Goal: Transaction & Acquisition: Book appointment/travel/reservation

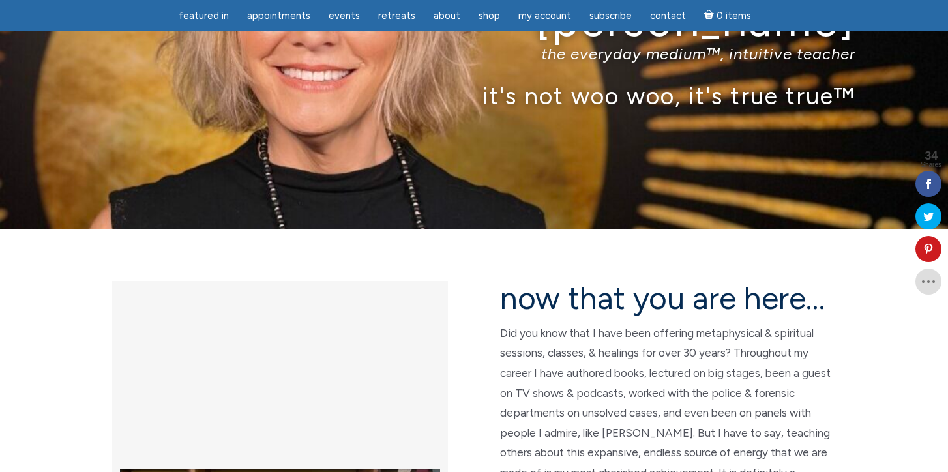
scroll to position [65, 0]
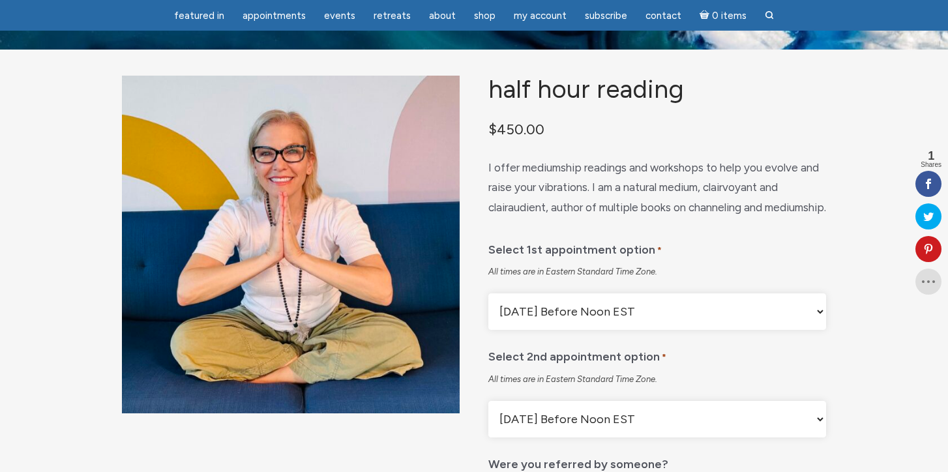
scroll to position [55, 0]
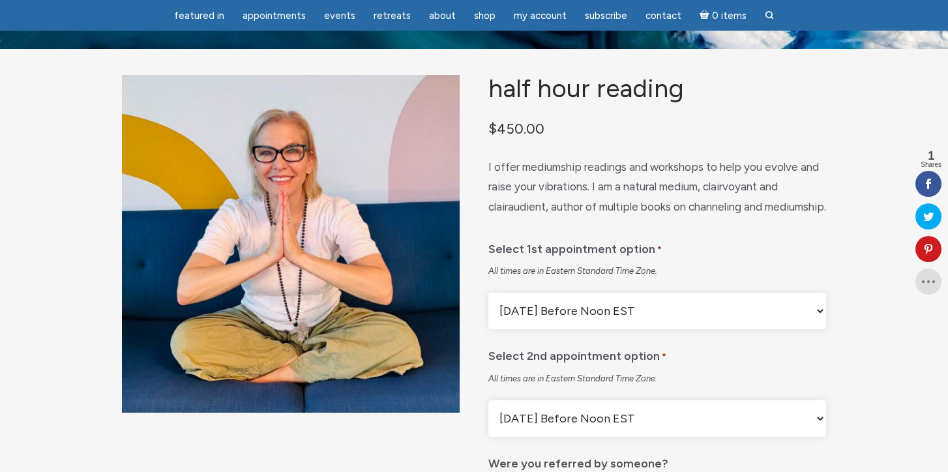
click at [651, 329] on select "Monday Before Noon EST Monday After Noon EST First Available Appointment" at bounding box center [657, 311] width 338 height 37
select select "First Available Appointment"
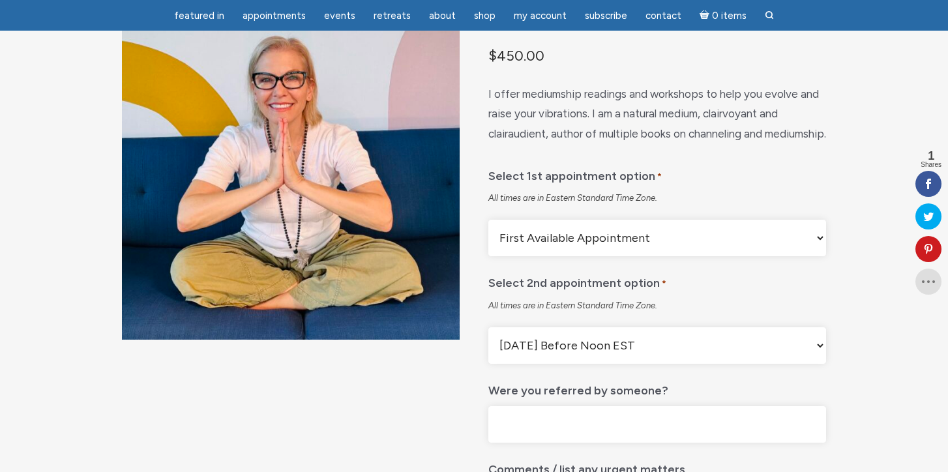
scroll to position [196, 0]
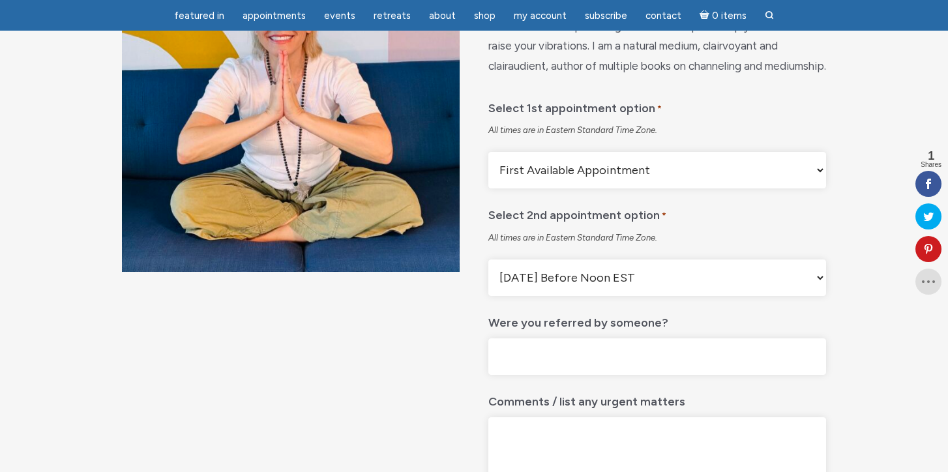
click at [649, 296] on select "Monday Before Noon EST Monday After Noon EST First Available Appointment" at bounding box center [657, 277] width 338 height 37
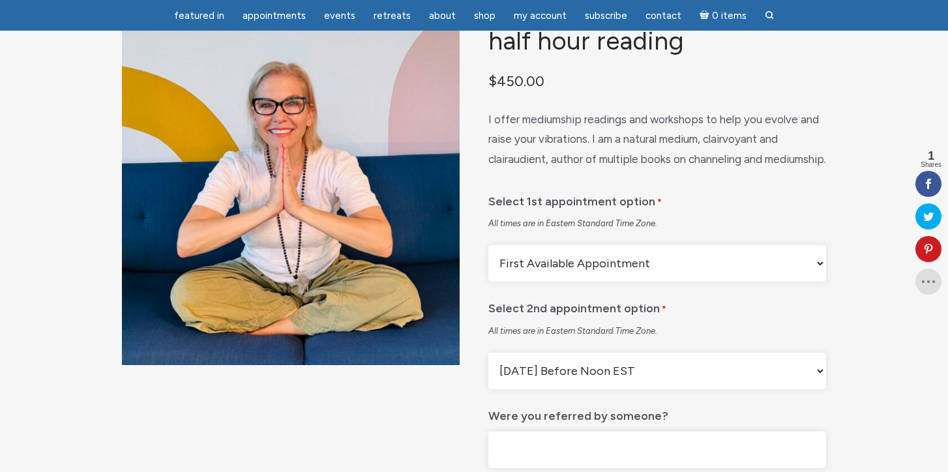
scroll to position [0, 0]
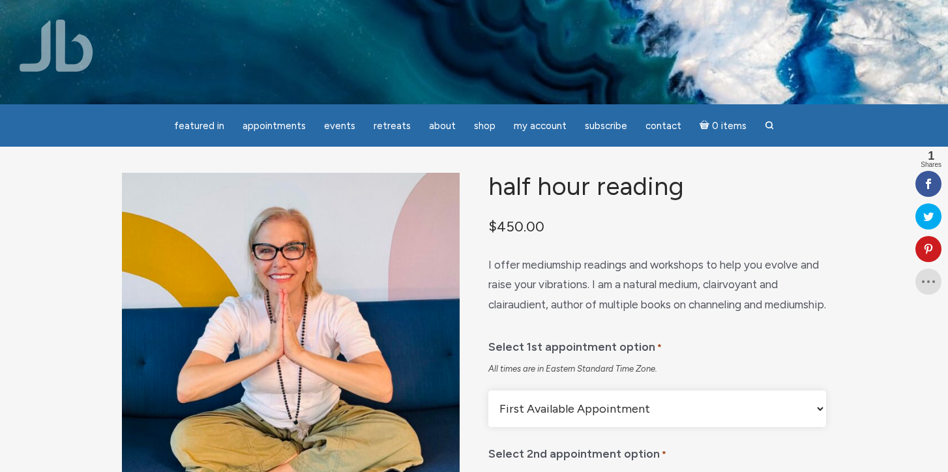
drag, startPoint x: 402, startPoint y: 177, endPoint x: 569, endPoint y: 8, distance: 238.3
click at [0, 0] on div "featured in featured in Memes Appointments Book a Lecture/Class How I Read Half…" at bounding box center [474, 10] width 948 height 20
